Goal: Check status: Verify the current state of an ongoing process or item

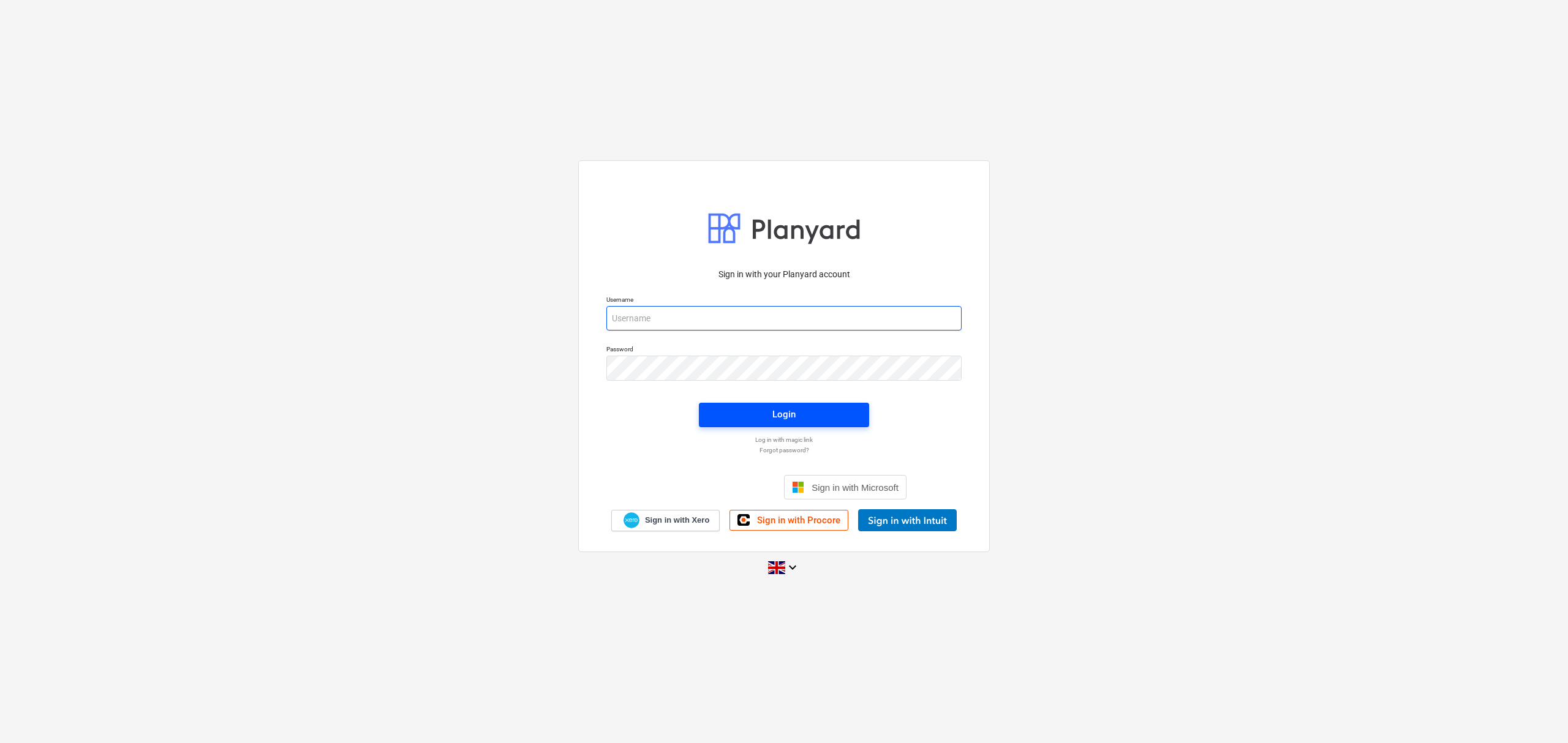
type input "[PERSON_NAME][EMAIL_ADDRESS][PERSON_NAME][DOMAIN_NAME]"
click at [778, 413] on div "Login" at bounding box center [784, 414] width 23 height 16
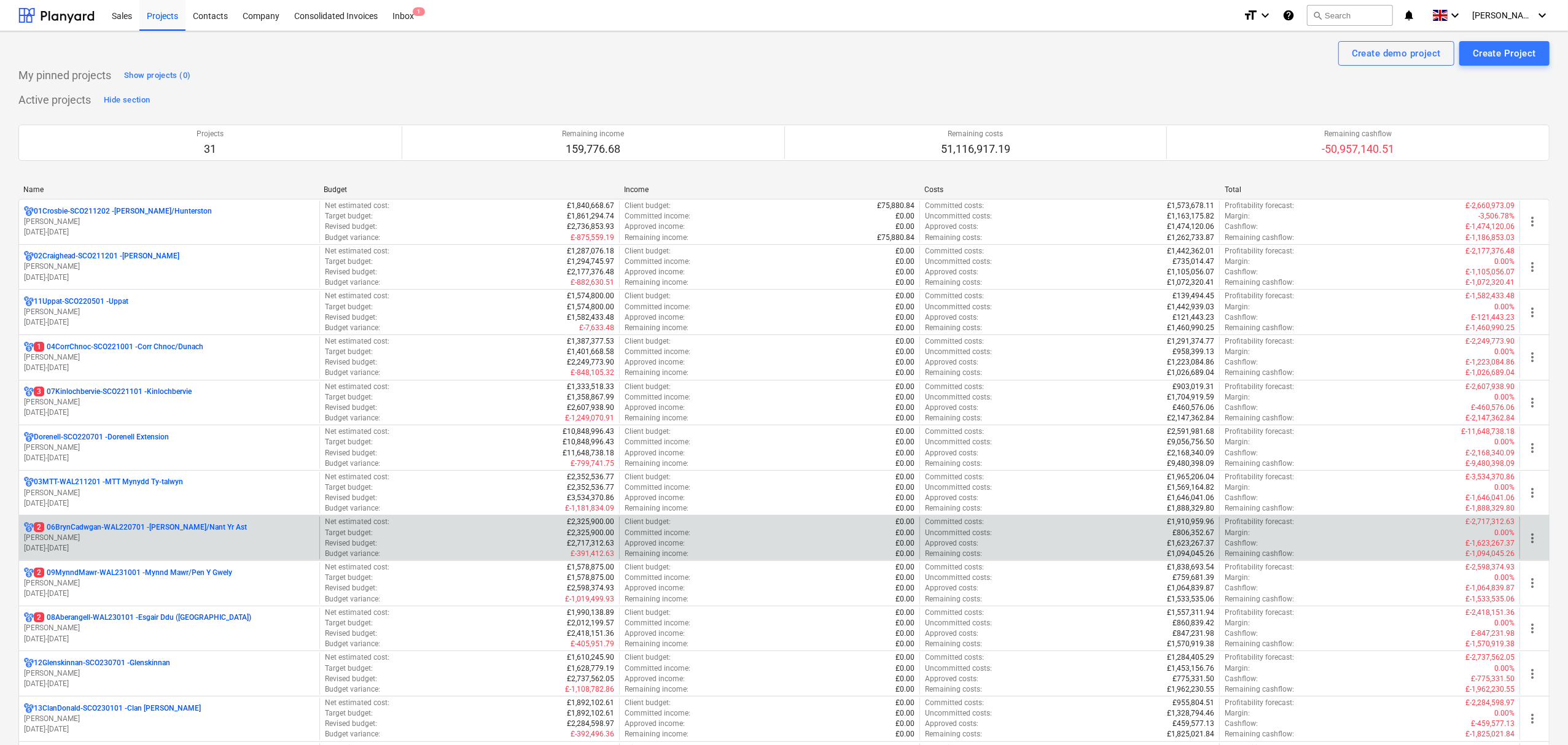
click at [120, 532] on p "2 06BrynCadwgan-WAL220701 - [PERSON_NAME]/Nant Yr Ast" at bounding box center [140, 527] width 213 height 10
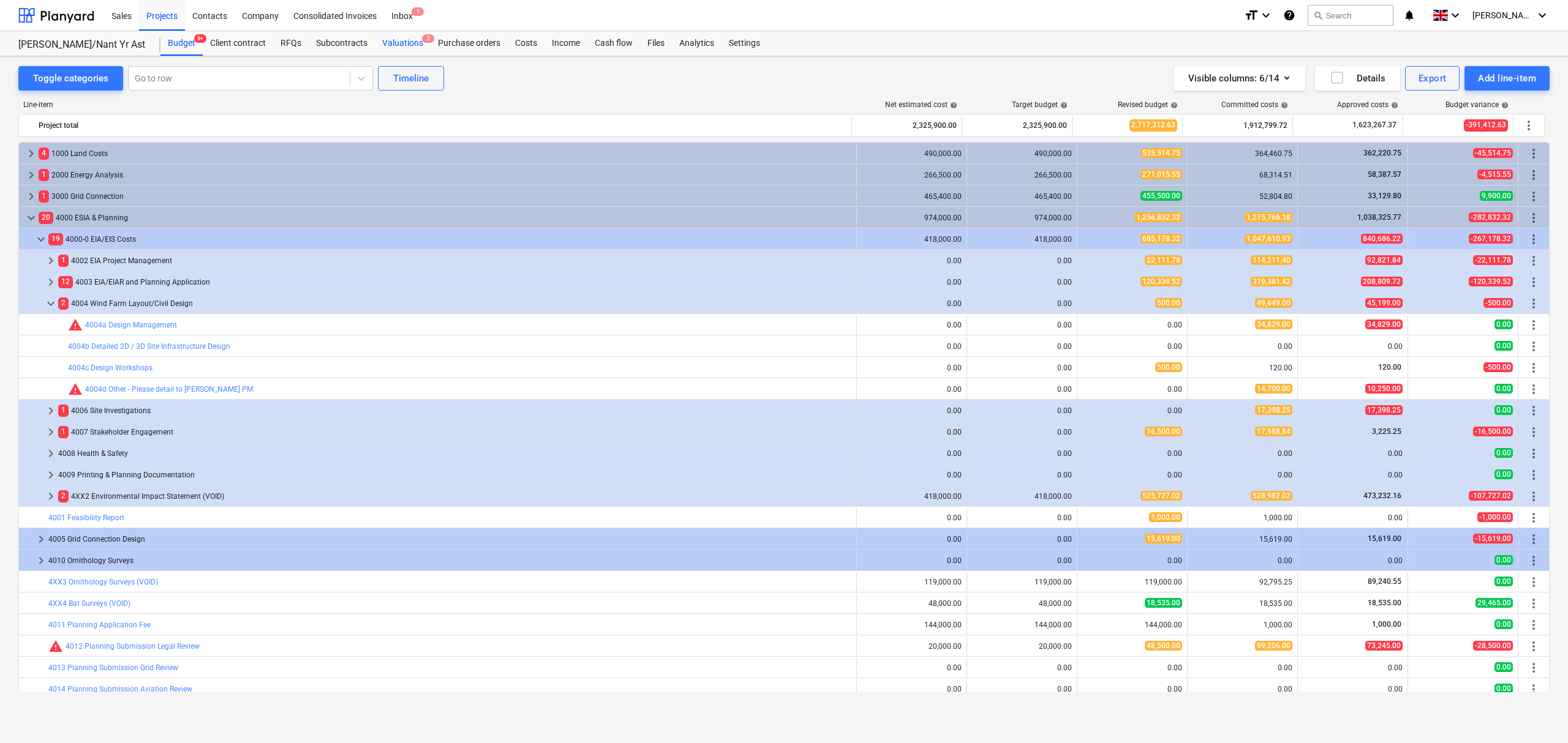
click at [409, 40] on div "Valuations 2" at bounding box center [403, 43] width 56 height 25
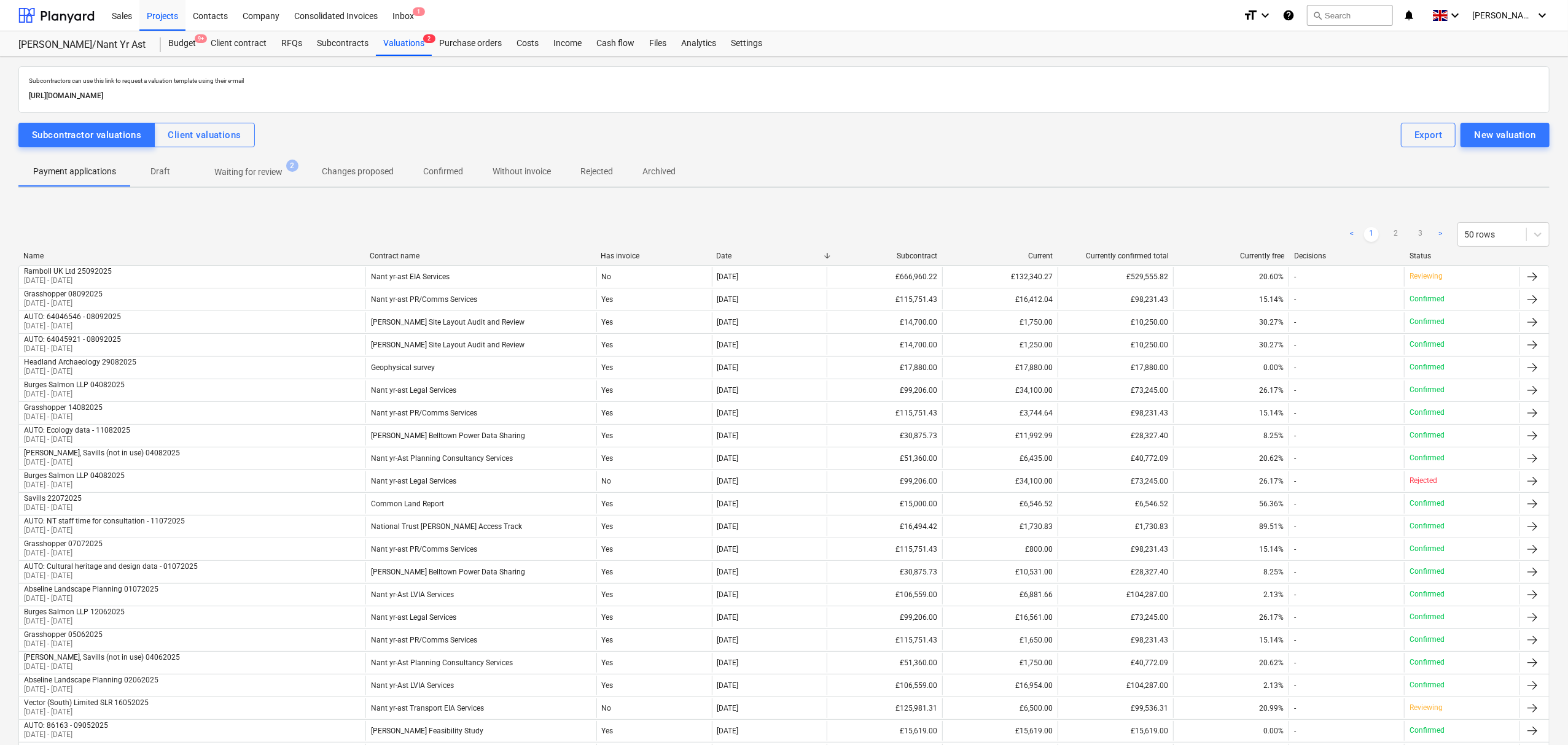
click at [256, 183] on span "Waiting for review 2" at bounding box center [248, 172] width 117 height 22
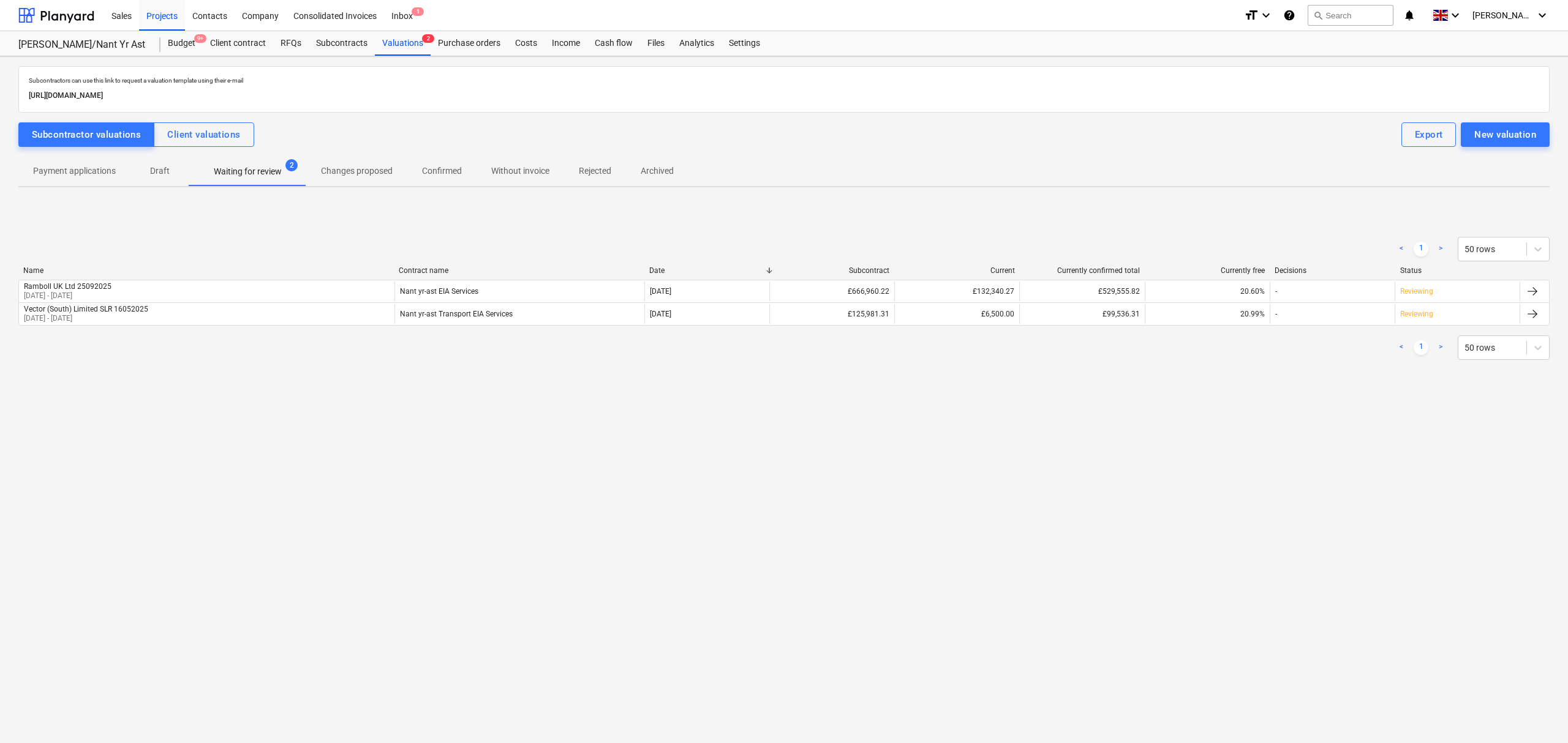
click at [423, 166] on p "Confirmed" at bounding box center [442, 171] width 40 height 13
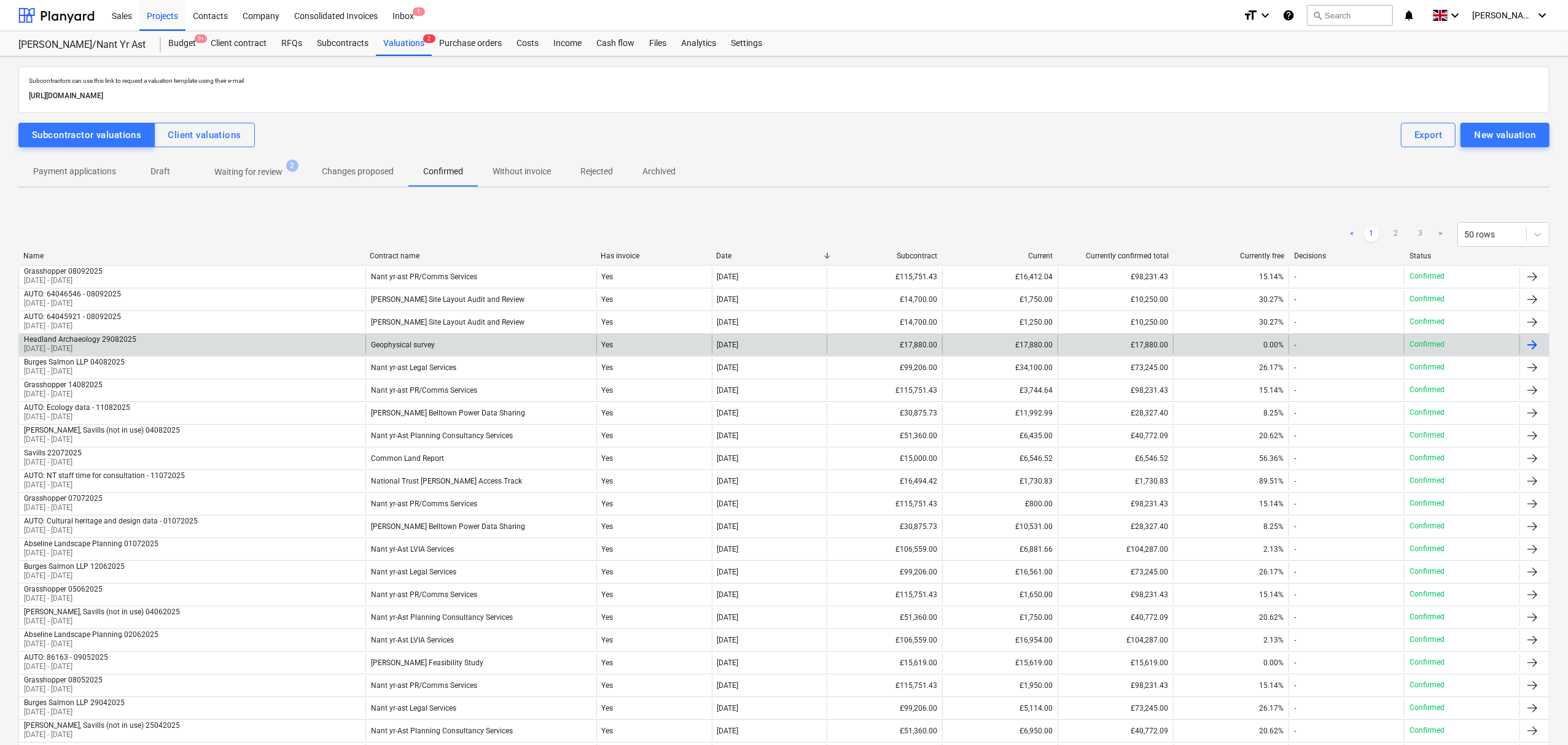
click at [1536, 349] on div at bounding box center [1532, 345] width 14 height 14
